Goal: Information Seeking & Learning: Learn about a topic

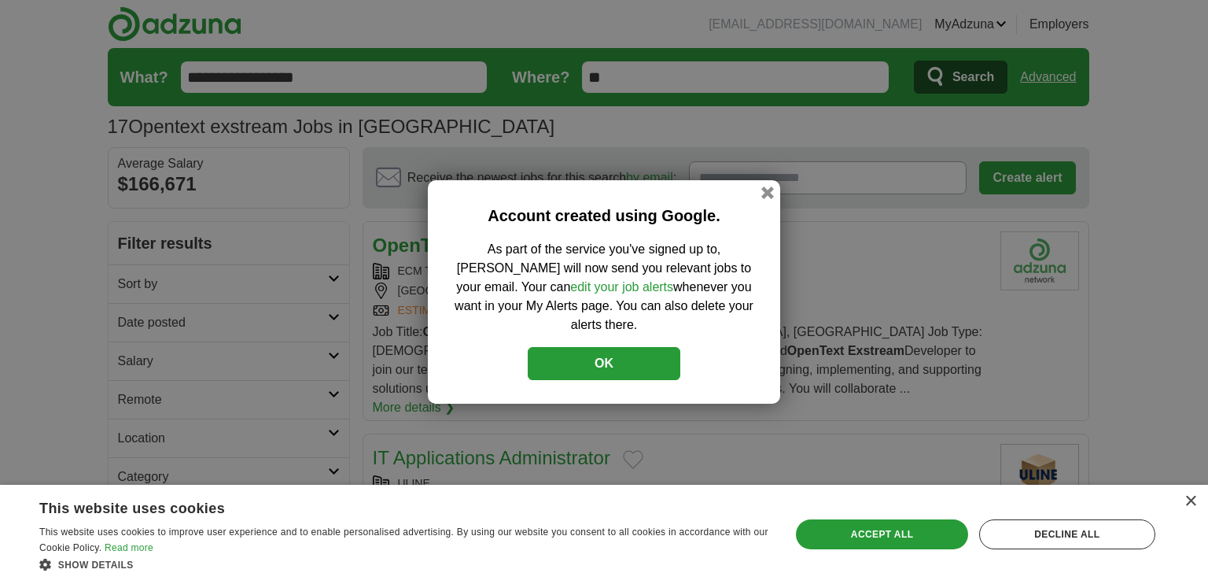
click at [595, 352] on button "OK" at bounding box center [604, 363] width 153 height 33
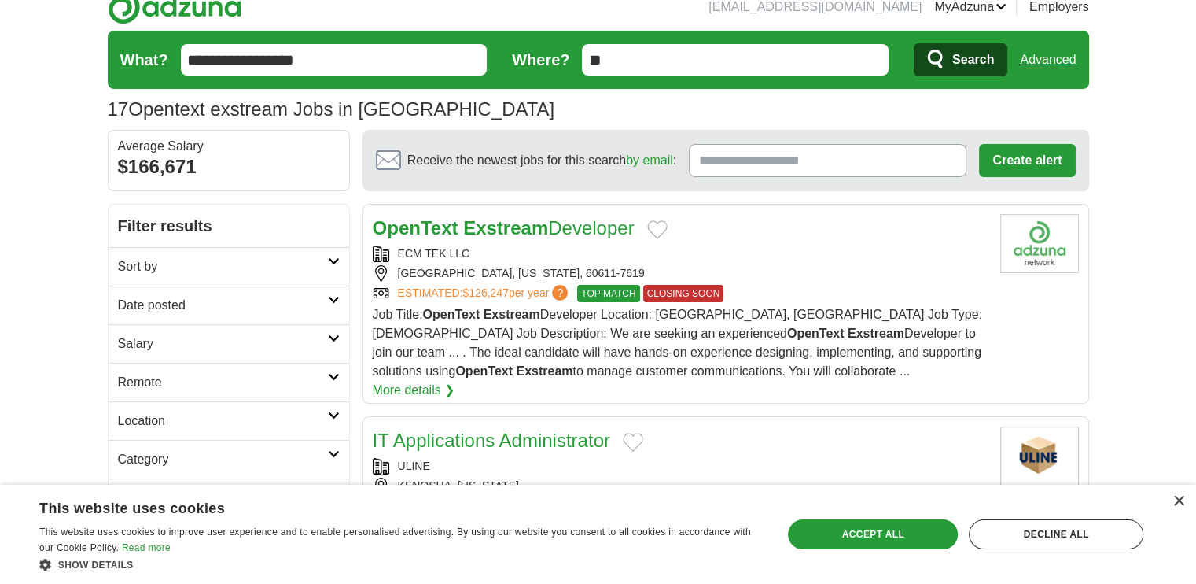
scroll to position [18, 0]
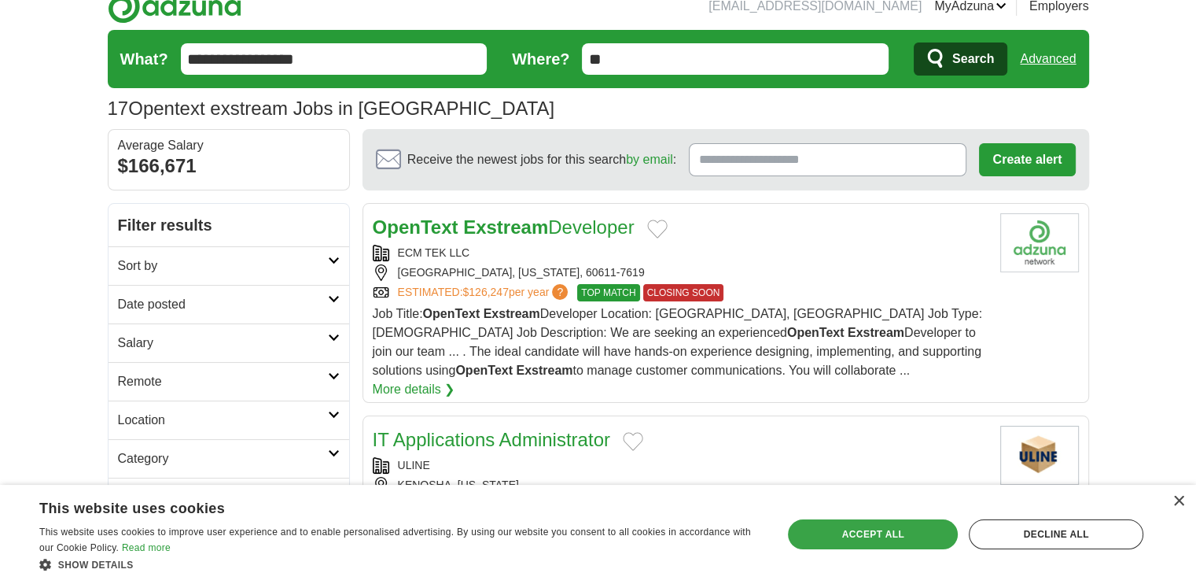
click at [886, 470] on div "Accept all" at bounding box center [873, 534] width 170 height 30
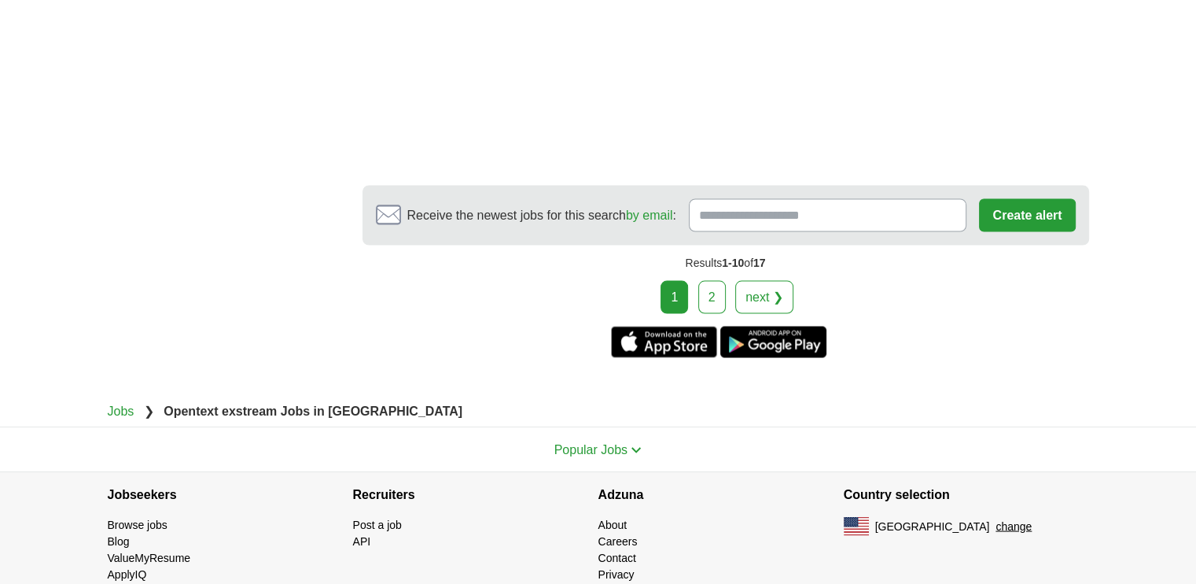
scroll to position [2918, 0]
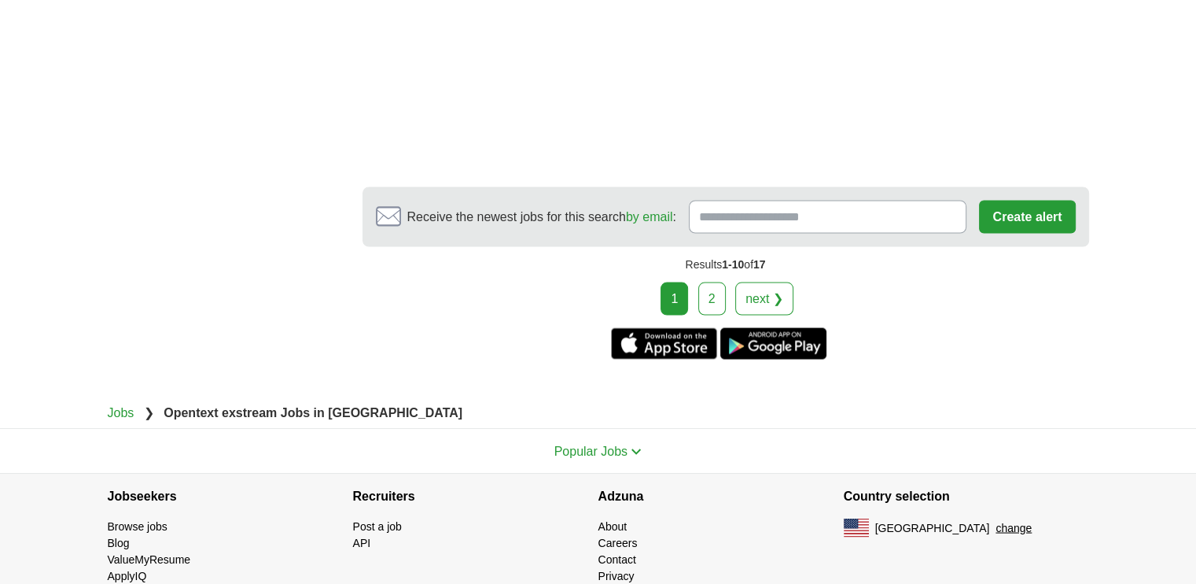
click at [718, 282] on link "2" at bounding box center [712, 298] width 28 height 33
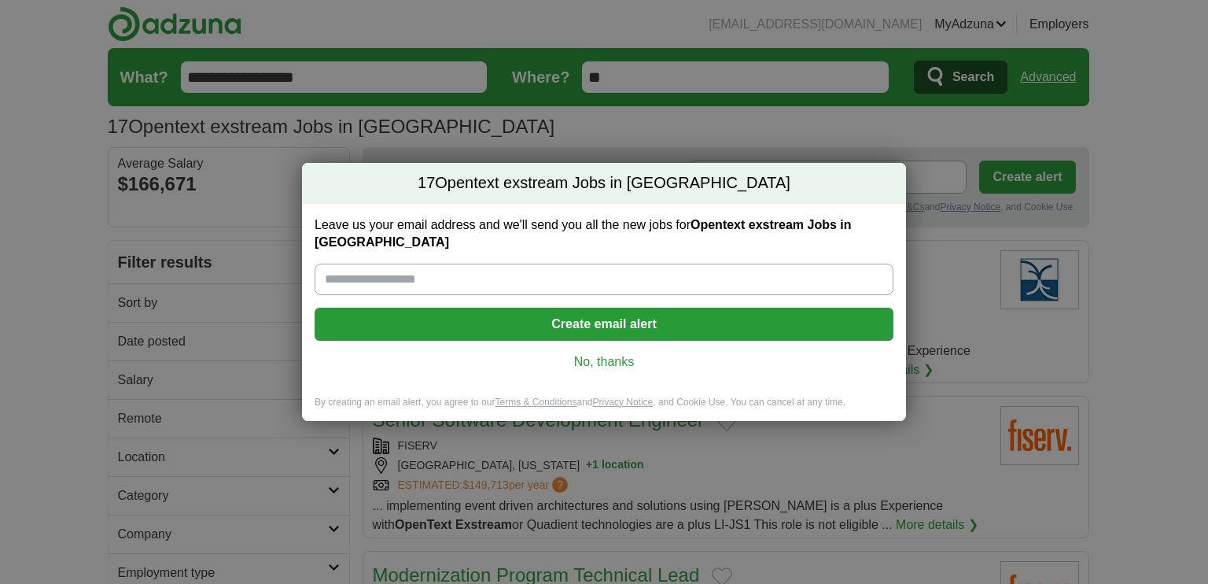
click at [599, 353] on link "No, thanks" at bounding box center [604, 361] width 554 height 17
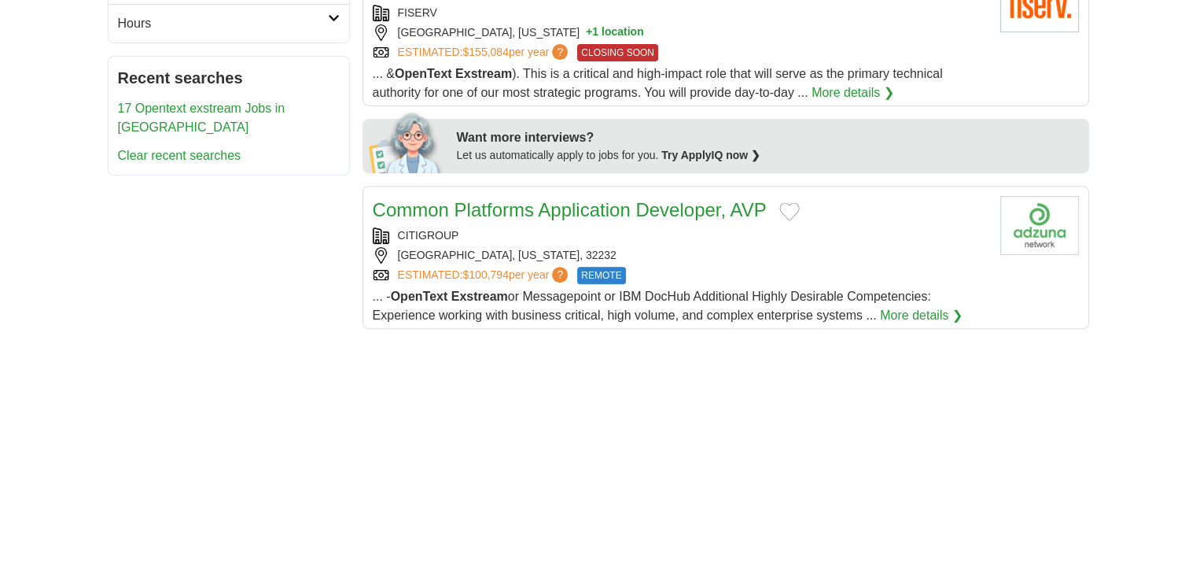
scroll to position [588, 0]
click at [624, 204] on link "Common Platforms Application Developer, AVP" at bounding box center [570, 208] width 394 height 21
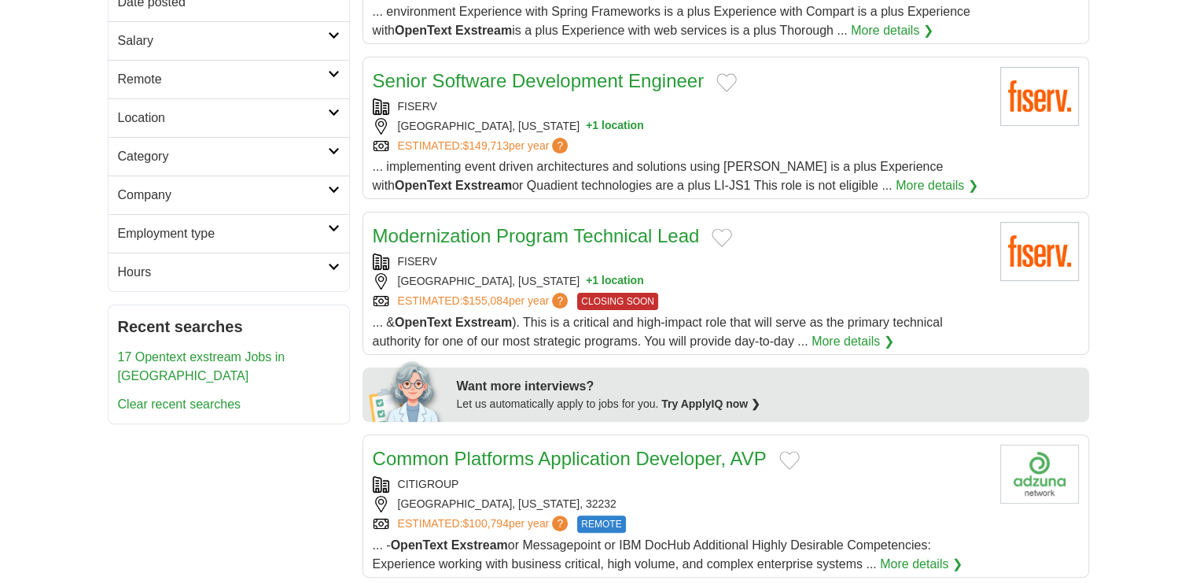
scroll to position [340, 0]
